Goal: Check status: Check status

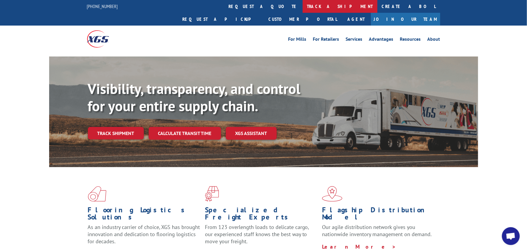
click at [302, 7] on link "track a shipment" at bounding box center [339, 6] width 75 height 13
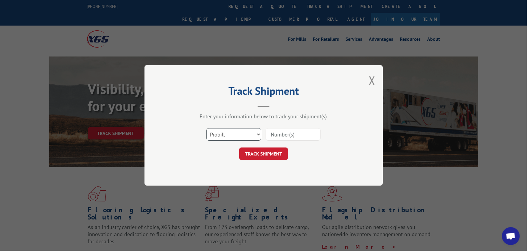
click at [254, 137] on select "Select category... Probill BOL PO" at bounding box center [233, 135] width 55 height 13
select select "bol"
click at [206, 129] on select "Select category... Probill BOL PO" at bounding box center [233, 135] width 55 height 13
click at [274, 135] on input at bounding box center [292, 135] width 55 height 13
click at [272, 156] on button "TRACK SHIPMENT" at bounding box center [263, 154] width 49 height 13
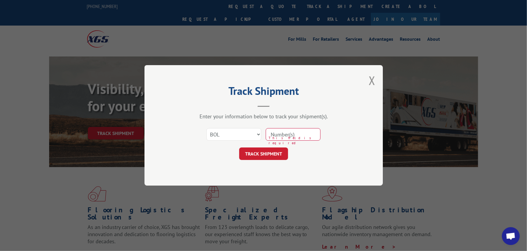
click at [284, 134] on input at bounding box center [292, 135] width 55 height 13
type input "2842015"
click at [268, 155] on button "TRACK SHIPMENT" at bounding box center [263, 154] width 49 height 13
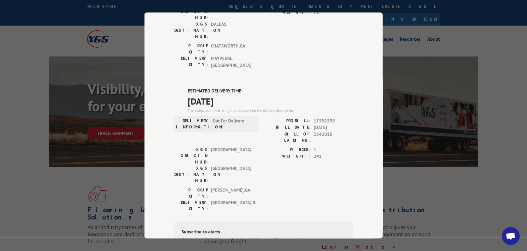
scroll to position [137, 0]
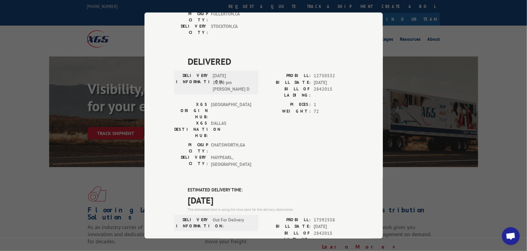
click at [457, 186] on div "Track Shipment DELIVERED DELIVERY INFORMATION: [DATE] 09:00 am [PERSON_NAME]: 1…" at bounding box center [263, 125] width 527 height 251
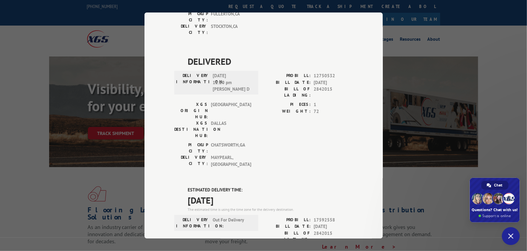
type textarea "T"
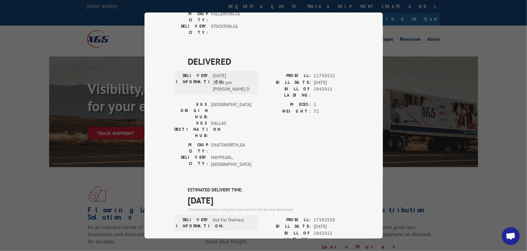
scroll to position [0, 0]
click at [518, 118] on div "Track Shipment DELIVERED DELIVERY INFORMATION: [DATE] 09:00 am [PERSON_NAME]: 1…" at bounding box center [263, 125] width 527 height 251
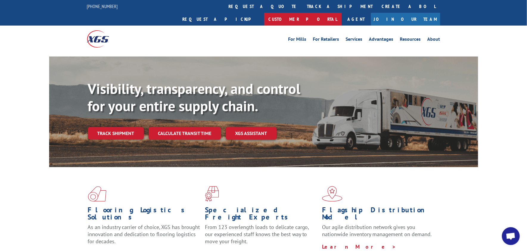
click at [341, 13] on link "Customer Portal" at bounding box center [302, 19] width 77 height 13
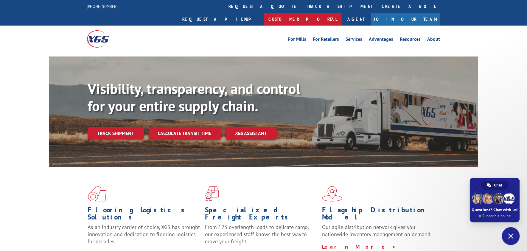
type textarea "T"
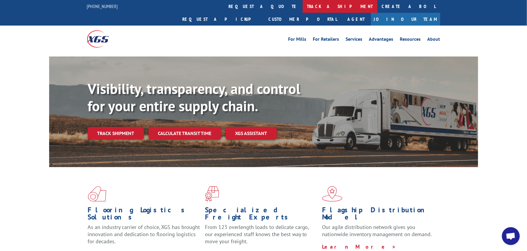
click at [302, 4] on link "track a shipment" at bounding box center [339, 6] width 75 height 13
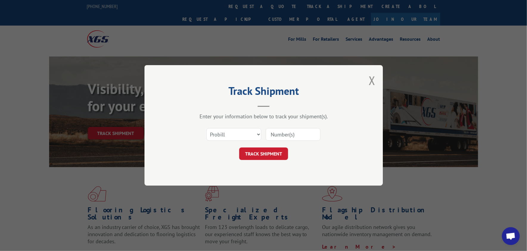
click at [19, 18] on div "Track Shipment Enter your information below to track your shipment(s). Select c…" at bounding box center [263, 125] width 527 height 251
